Goal: Task Accomplishment & Management: Use online tool/utility

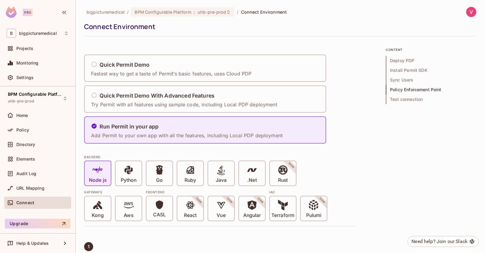
scroll to position [1287, 0]
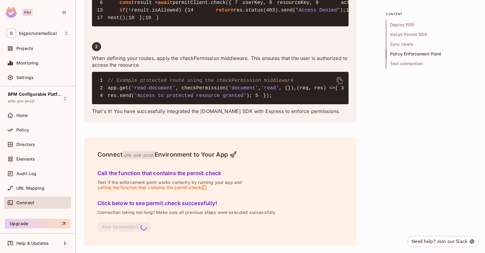
click at [43, 51] on div "Projects" at bounding box center [38, 48] width 62 height 7
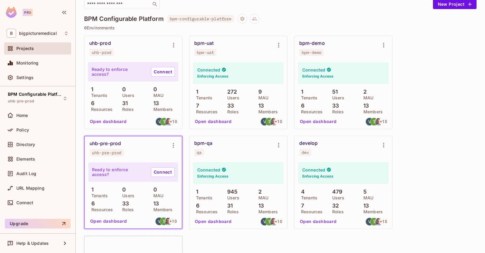
scroll to position [47, 0]
click at [443, 172] on div "uhb-prod uhb-prod Ready to enforce access? Connect 1 Tenants 0 Users 0 MAU 6 Re…" at bounding box center [280, 181] width 392 height 293
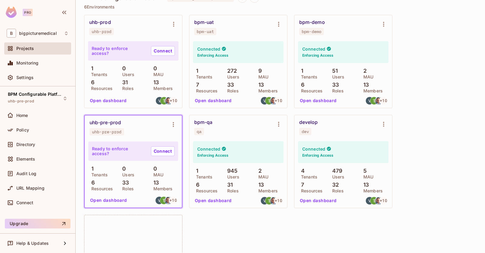
scroll to position [67, 0]
click at [157, 152] on link "Connect" at bounding box center [163, 151] width 24 height 10
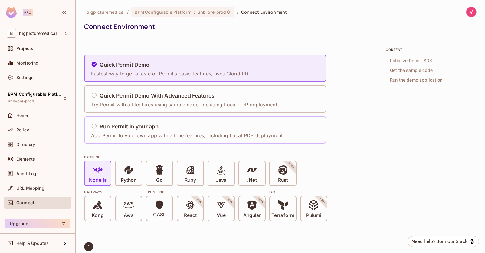
click at [96, 126] on icon at bounding box center [94, 125] width 5 height 5
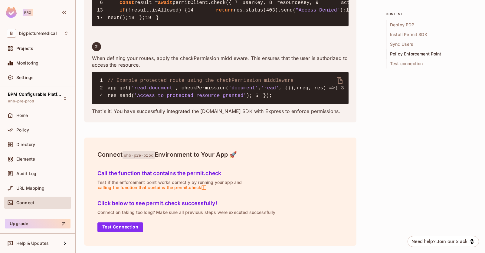
scroll to position [1287, 0]
click at [123, 226] on button "Test Connection" at bounding box center [120, 227] width 46 height 10
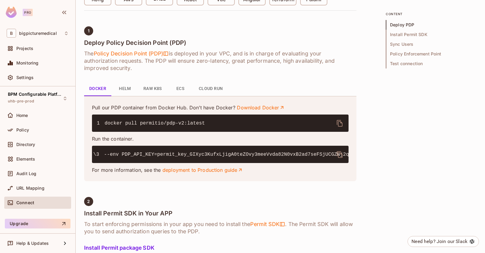
scroll to position [0, 113]
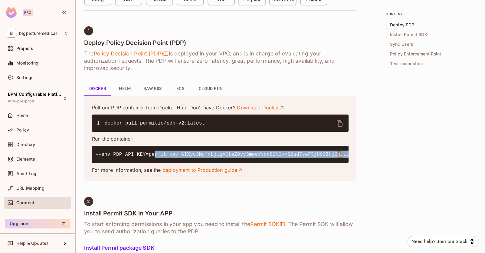
drag, startPoint x: 164, startPoint y: 169, endPoint x: 337, endPoint y: 170, distance: 173.1
click at [337, 157] on code "1 docker run -it \ 2 -p 7766:7000 \ 3 --env PDP_API_KEY=permit_key_GIXyc3KufxLj…" at bounding box center [285, 154] width 602 height 5
copy code "permit_key_GIXyc3KufxLjigA0teZOvy3meeVvda82N0vxB2ad7seFSjUCGZNj2qliloEE3RCEbIU8…"
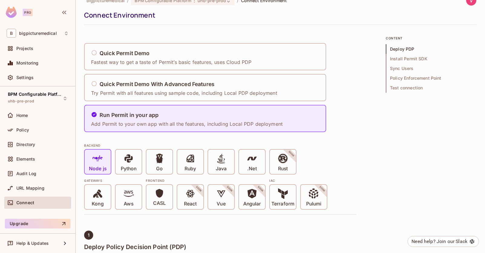
scroll to position [0, 0]
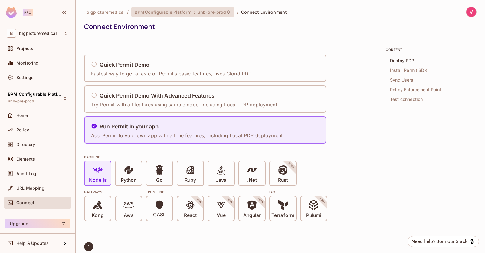
click at [184, 11] on span "BPM Configurable Platform" at bounding box center [163, 12] width 56 height 6
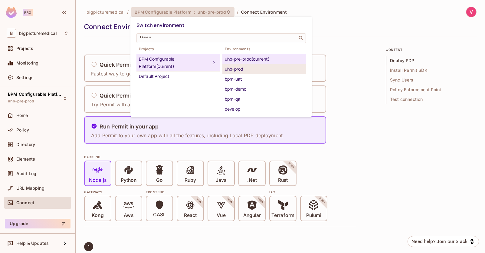
click at [242, 70] on div "uhb-prod" at bounding box center [264, 68] width 79 height 7
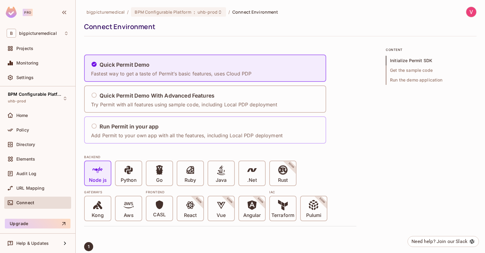
click at [231, 130] on div "Run Permit in your app" at bounding box center [187, 127] width 192 height 8
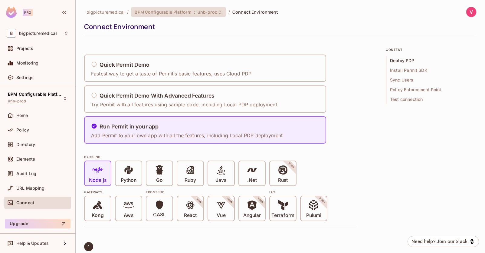
click at [198, 11] on span "uhb-prod" at bounding box center [208, 12] width 20 height 6
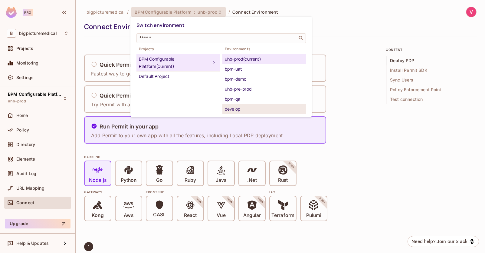
click at [239, 108] on div "develop" at bounding box center [264, 108] width 79 height 7
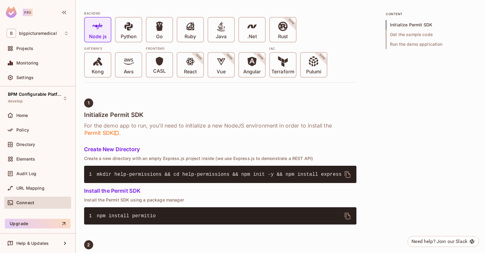
scroll to position [104, 0]
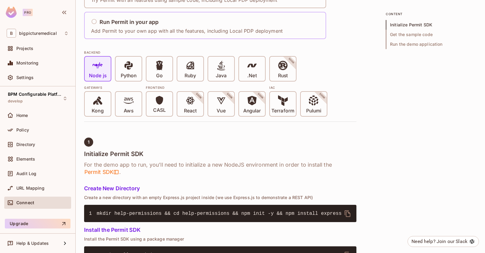
click at [227, 29] on p "Add Permit to your own app with all the features, including Local PDP deployment" at bounding box center [187, 31] width 192 height 7
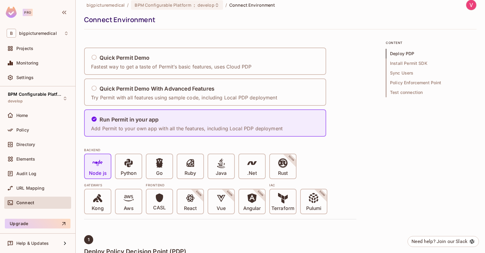
scroll to position [0, 0]
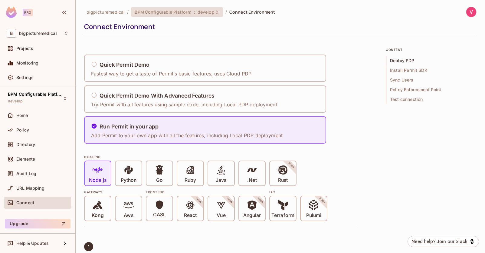
click at [193, 12] on span ":" at bounding box center [194, 12] width 2 height 5
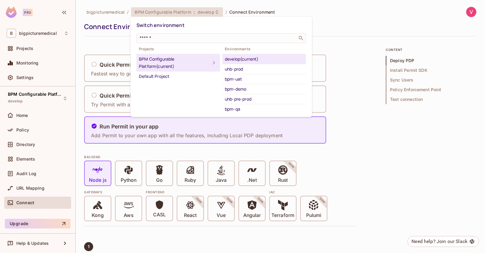
click at [72, 47] on div at bounding box center [242, 126] width 485 height 253
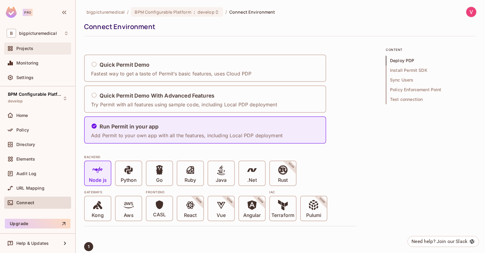
click at [42, 46] on div "Projects" at bounding box center [42, 48] width 52 height 5
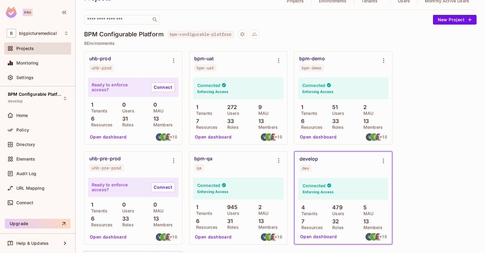
scroll to position [43, 0]
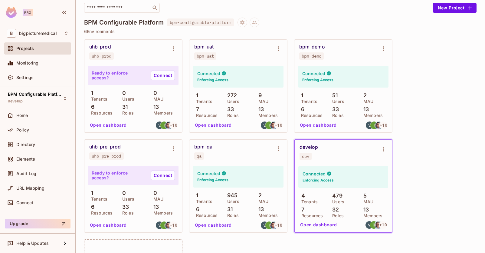
click at [230, 181] on div "Connected Enforcing Access" at bounding box center [238, 176] width 90 height 22
click at [208, 146] on div "bpm-qa" at bounding box center [203, 147] width 18 height 6
click at [281, 149] on icon "Environment settings" at bounding box center [278, 148] width 7 height 7
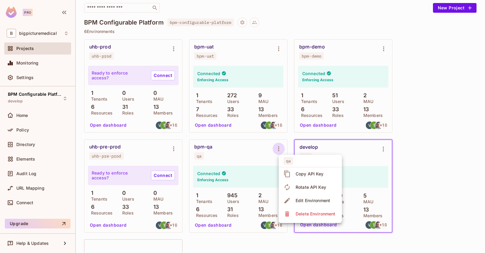
click at [302, 201] on div "Edit Environment" at bounding box center [313, 200] width 34 height 6
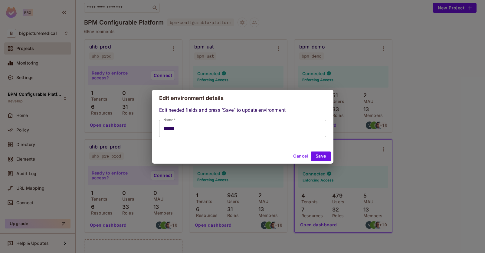
click at [294, 157] on button "Cancel" at bounding box center [301, 156] width 20 height 10
type input "******"
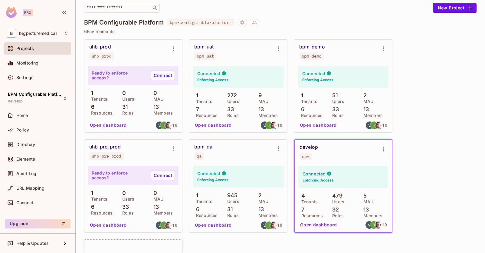
click at [214, 223] on button "Open dashboard" at bounding box center [213, 225] width 42 height 10
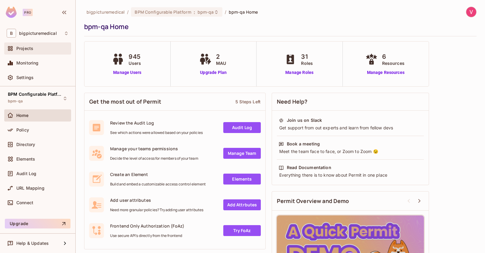
click at [52, 47] on div "Projects" at bounding box center [42, 48] width 52 height 5
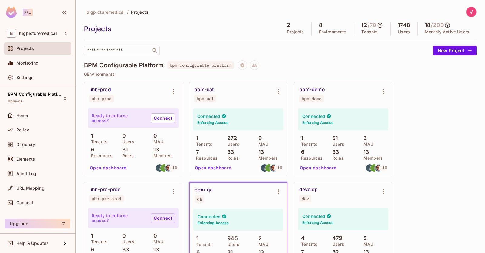
click at [162, 218] on link "Connect" at bounding box center [163, 218] width 24 height 10
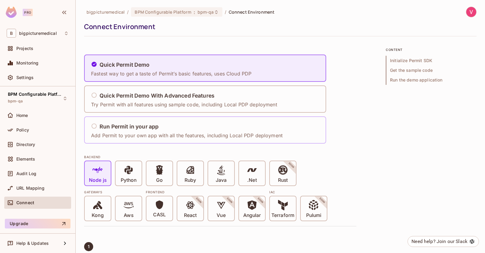
click at [142, 126] on h5 "Run Permit in your app" at bounding box center [129, 126] width 59 height 6
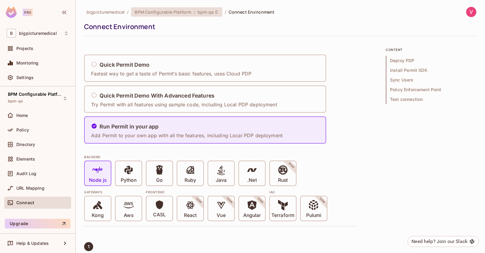
click at [199, 12] on span "bpm-qa" at bounding box center [206, 12] width 16 height 6
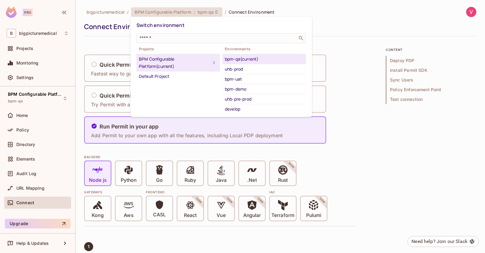
click at [273, 57] on div "bpm-qa (current)" at bounding box center [264, 58] width 79 height 7
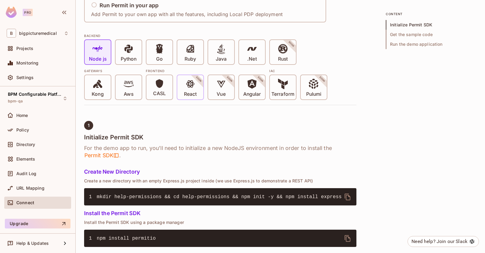
scroll to position [74, 0]
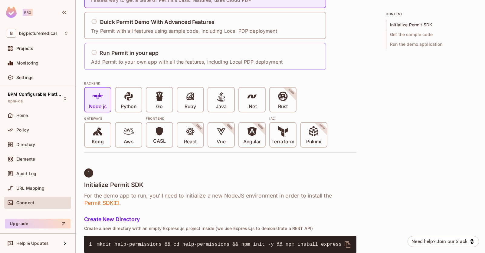
click at [188, 56] on div "Run Permit in your app" at bounding box center [187, 53] width 192 height 8
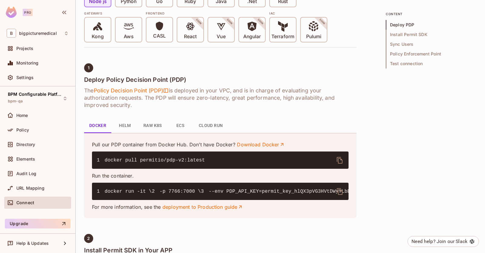
scroll to position [0, 0]
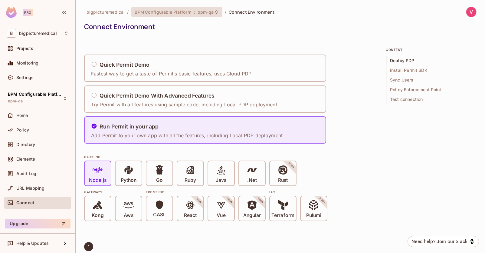
click at [204, 12] on span "bpm-qa" at bounding box center [206, 12] width 16 height 6
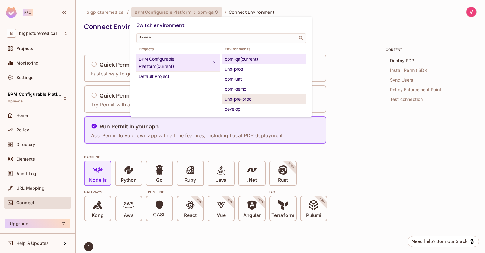
click at [251, 100] on div "uhb-pre-prod" at bounding box center [264, 98] width 79 height 7
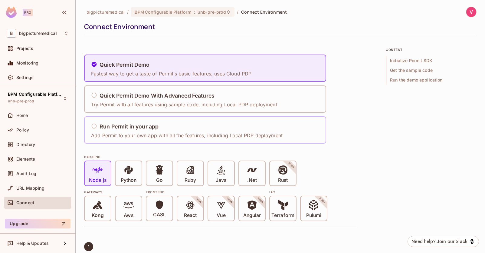
click at [237, 127] on div "Run Permit in your app" at bounding box center [187, 127] width 192 height 8
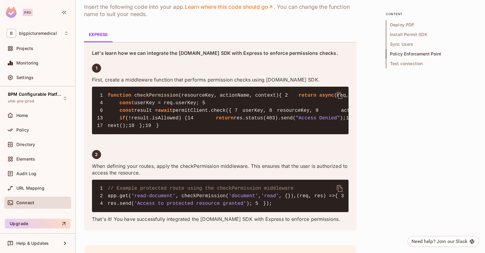
scroll to position [927, 0]
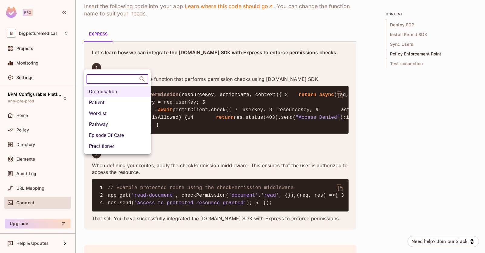
click at [141, 63] on div at bounding box center [242, 126] width 485 height 253
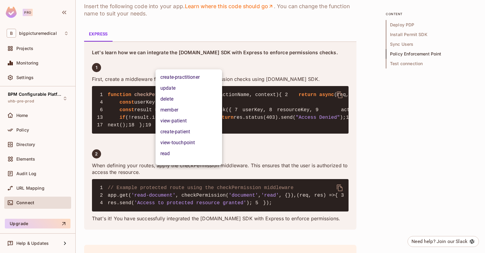
click at [139, 43] on div at bounding box center [242, 126] width 485 height 253
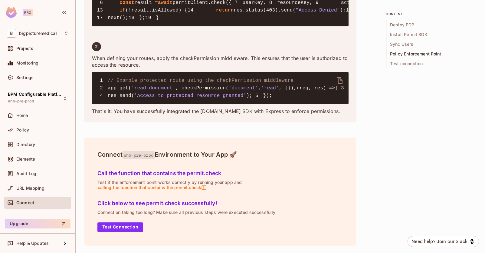
scroll to position [1287, 0]
click at [129, 229] on button "Test Connection" at bounding box center [120, 227] width 46 height 10
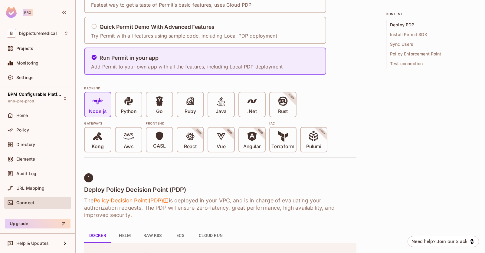
scroll to position [0, 0]
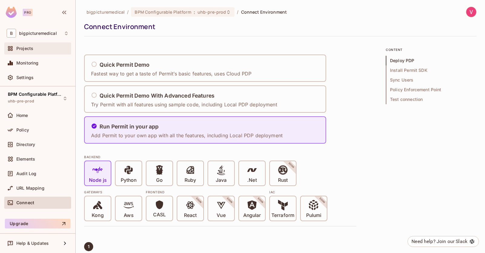
click at [26, 48] on span "Projects" at bounding box center [24, 48] width 17 height 5
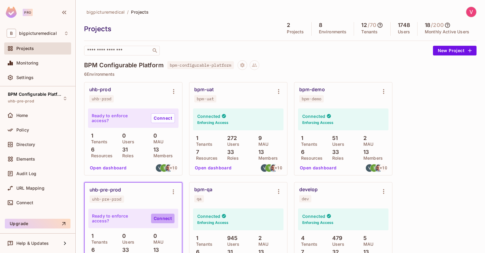
click at [162, 221] on link "Connect" at bounding box center [163, 218] width 24 height 10
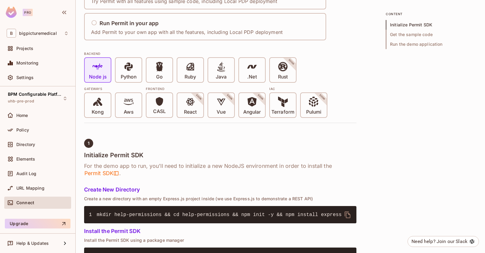
scroll to position [106, 0]
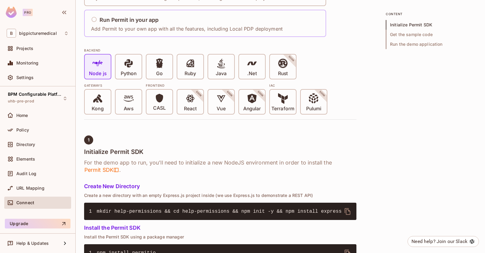
click at [223, 20] on div "Run Permit in your app" at bounding box center [187, 20] width 192 height 8
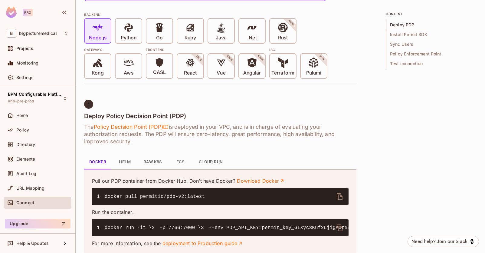
scroll to position [0, 0]
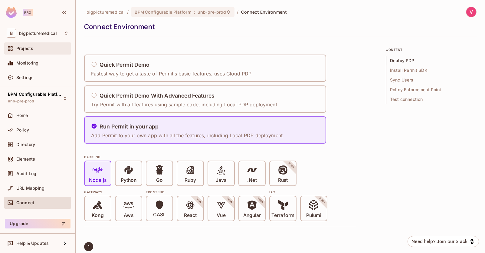
click at [44, 49] on div "Projects" at bounding box center [42, 48] width 52 height 5
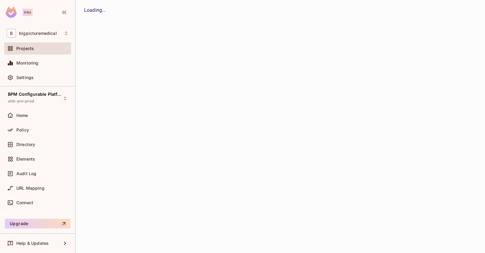
click at [44, 49] on div "Projects" at bounding box center [42, 48] width 52 height 5
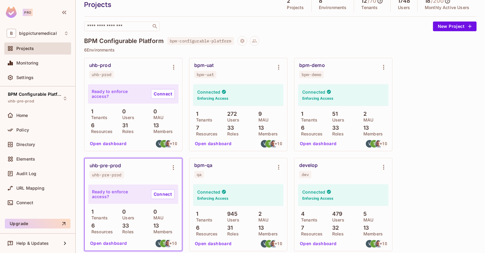
scroll to position [26, 0]
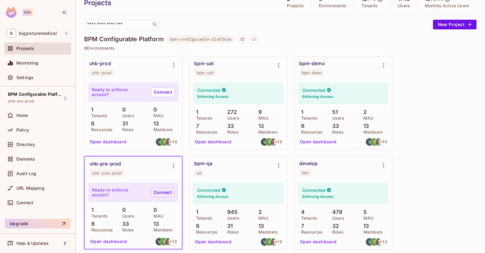
click at [158, 193] on link "Connect" at bounding box center [163, 192] width 24 height 10
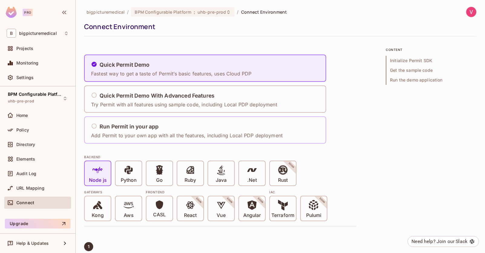
click at [186, 118] on div "Run Permit in your app Add Permit to your own app with all the features, includ…" at bounding box center [188, 129] width 195 height 25
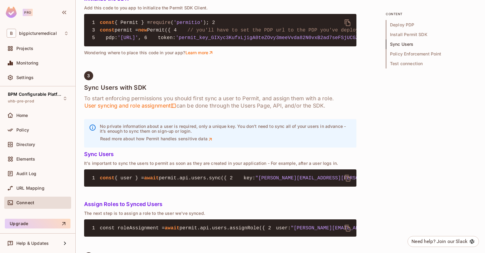
scroll to position [506, 0]
click at [31, 47] on span "Projects" at bounding box center [24, 48] width 17 height 5
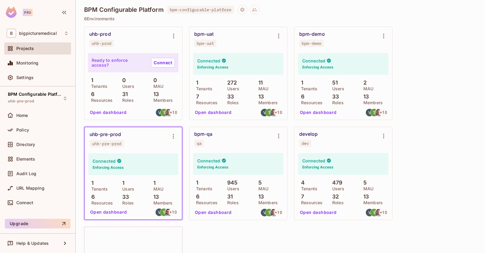
scroll to position [54, 0]
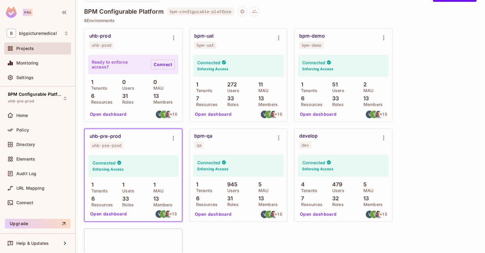
click at [155, 67] on link "Connect" at bounding box center [163, 65] width 24 height 10
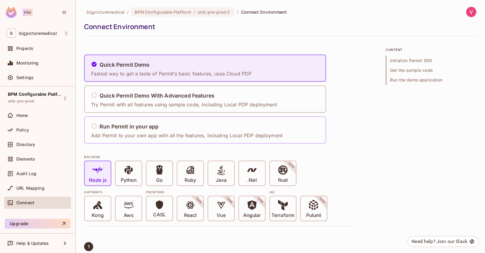
click at [195, 126] on div "Run Permit in your app" at bounding box center [187, 127] width 192 height 8
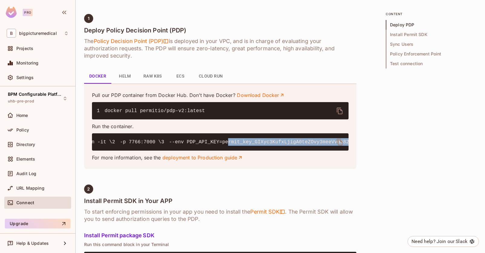
scroll to position [0, 113]
drag, startPoint x: 164, startPoint y: 156, endPoint x: 337, endPoint y: 156, distance: 173.4
click at [337, 145] on code "1 docker run -it \ 2 -p 7766:7000 \ 3 --env PDP_API_KEY=permit_key_GIXyc3KufxLj…" at bounding box center [285, 141] width 602 height 5
copy code "permit_key_GIXyc3KufxLjigA0teZOvy3meeVvda82N0vxB2ad7seFSjUCGZNj2qliloEE3RCEbIU8…"
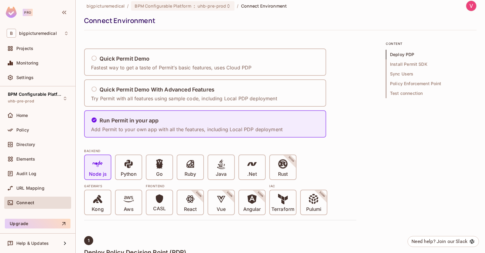
scroll to position [0, 0]
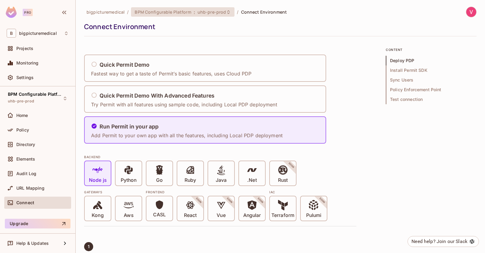
click at [222, 10] on span "uhb-pre-prod" at bounding box center [212, 12] width 29 height 6
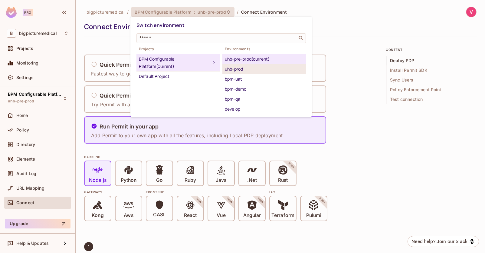
click at [243, 70] on div "uhb-prod" at bounding box center [264, 68] width 79 height 7
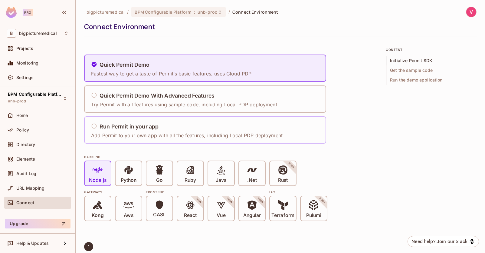
click at [172, 129] on div "Run Permit in your app" at bounding box center [187, 127] width 192 height 8
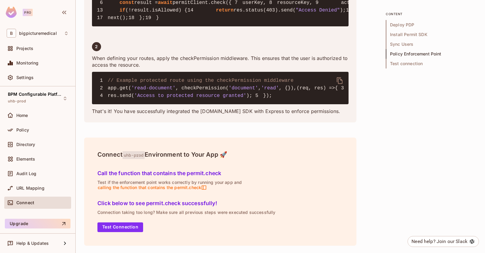
scroll to position [1287, 0]
click at [184, 234] on div "Connect uhb-prod Environment to Your App 🚀 Call the function that contains the …" at bounding box center [220, 191] width 272 height 108
click at [129, 227] on button "Test Connection" at bounding box center [120, 227] width 46 height 10
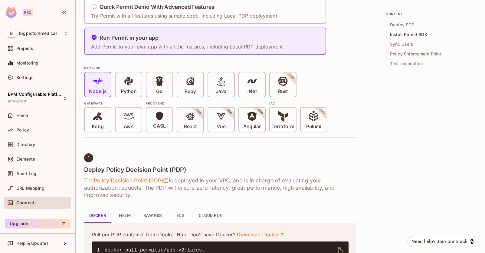
scroll to position [0, 0]
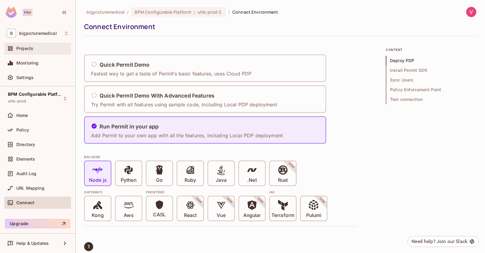
click at [42, 47] on div "Projects" at bounding box center [42, 48] width 52 height 5
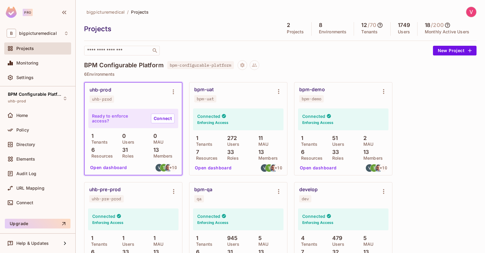
click at [291, 66] on div "BPM Configurable Platform bpm-configurable-platform" at bounding box center [280, 65] width 392 height 10
click at [156, 70] on div "BPM Configurable Platform bpm-configurable-platform 6 Environments uhb-prod uhb…" at bounding box center [280, 220] width 392 height 321
click at [306, 66] on div "BPM Configurable Platform bpm-configurable-platform" at bounding box center [280, 65] width 392 height 10
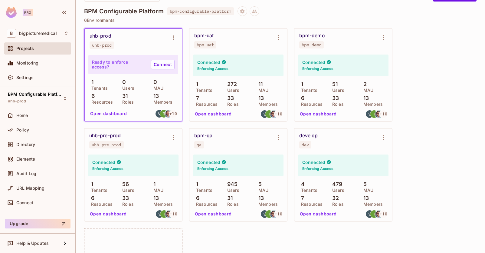
scroll to position [54, 0]
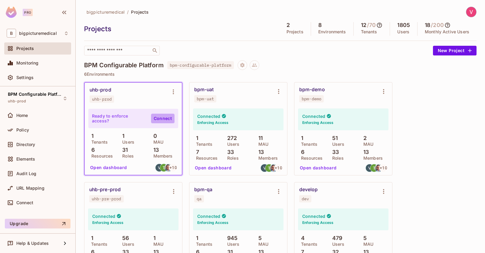
click at [158, 120] on link "Connect" at bounding box center [163, 118] width 24 height 10
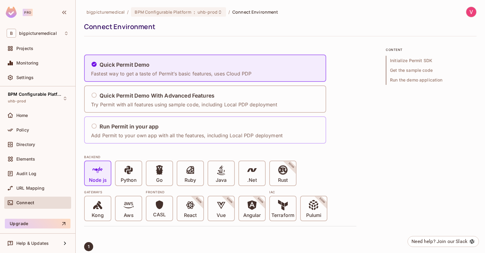
click at [177, 129] on div "Run Permit in your app" at bounding box center [187, 127] width 192 height 8
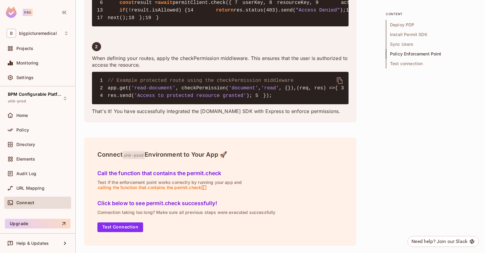
scroll to position [1287, 0]
click at [115, 226] on button "Test Connection" at bounding box center [120, 227] width 46 height 10
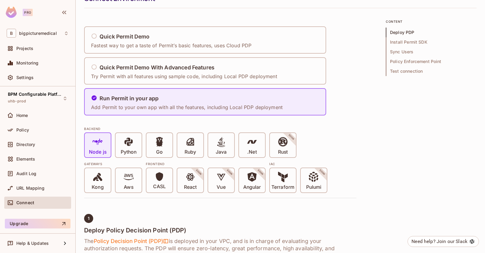
scroll to position [0, 0]
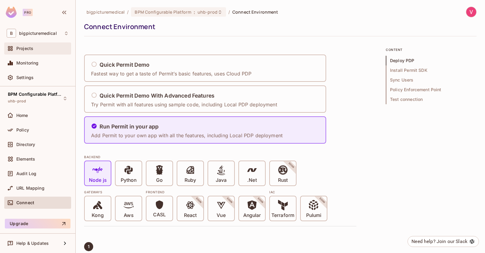
click at [38, 47] on div "Projects" at bounding box center [42, 48] width 52 height 5
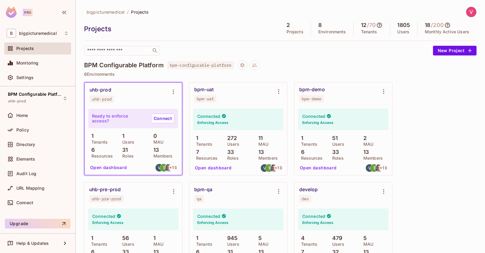
click at [308, 70] on div "BPM Configurable Platform bpm-configurable-platform 6 Environments uhb-prod uhb…" at bounding box center [280, 220] width 392 height 321
click at [134, 115] on div "Ready to enforce access? Connect" at bounding box center [133, 118] width 90 height 19
click at [156, 120] on link "Connect" at bounding box center [163, 118] width 24 height 10
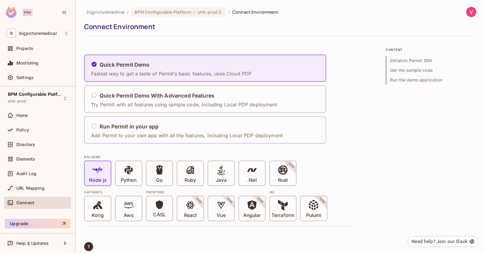
click at [202, 124] on div "Run Permit in your app" at bounding box center [187, 127] width 192 height 8
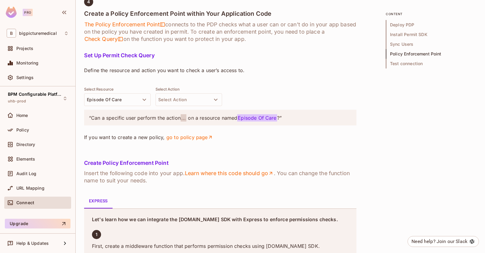
scroll to position [1287, 0]
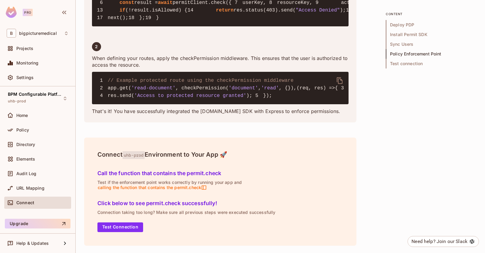
click at [349, 184] on div "Connect uhb-prod Environment to Your App 🚀 Call the function that contains the …" at bounding box center [220, 191] width 272 height 108
click at [123, 229] on button "Test Connection" at bounding box center [120, 227] width 46 height 10
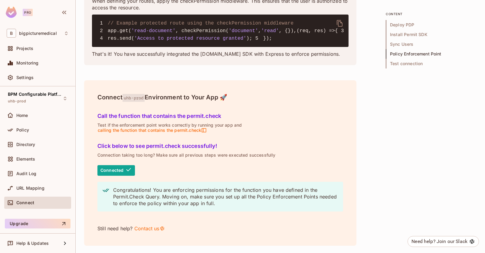
scroll to position [1344, 0]
click at [28, 52] on div "Projects" at bounding box center [37, 48] width 67 height 12
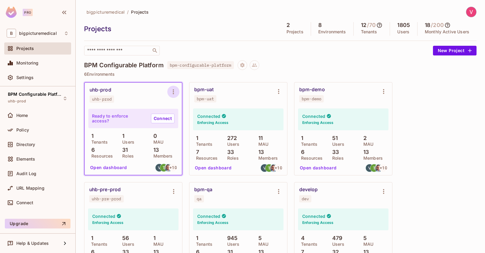
click at [174, 92] on icon "Environment settings" at bounding box center [173, 91] width 7 height 7
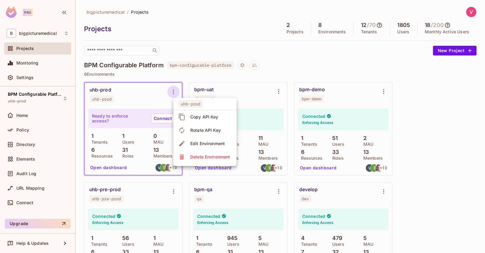
click at [300, 73] on div at bounding box center [242, 126] width 485 height 253
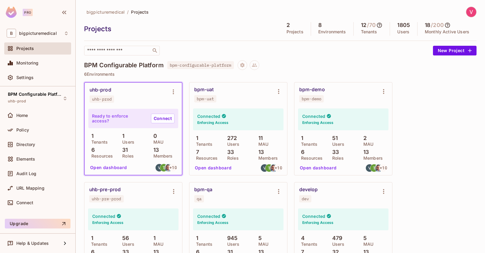
click at [201, 74] on p "6 Environments" at bounding box center [280, 74] width 392 height 5
click at [138, 103] on div "uhb-prod uhb-prod" at bounding box center [133, 95] width 97 height 24
click at [104, 169] on button "Open dashboard" at bounding box center [109, 167] width 42 height 10
